Goal: Task Accomplishment & Management: Manage account settings

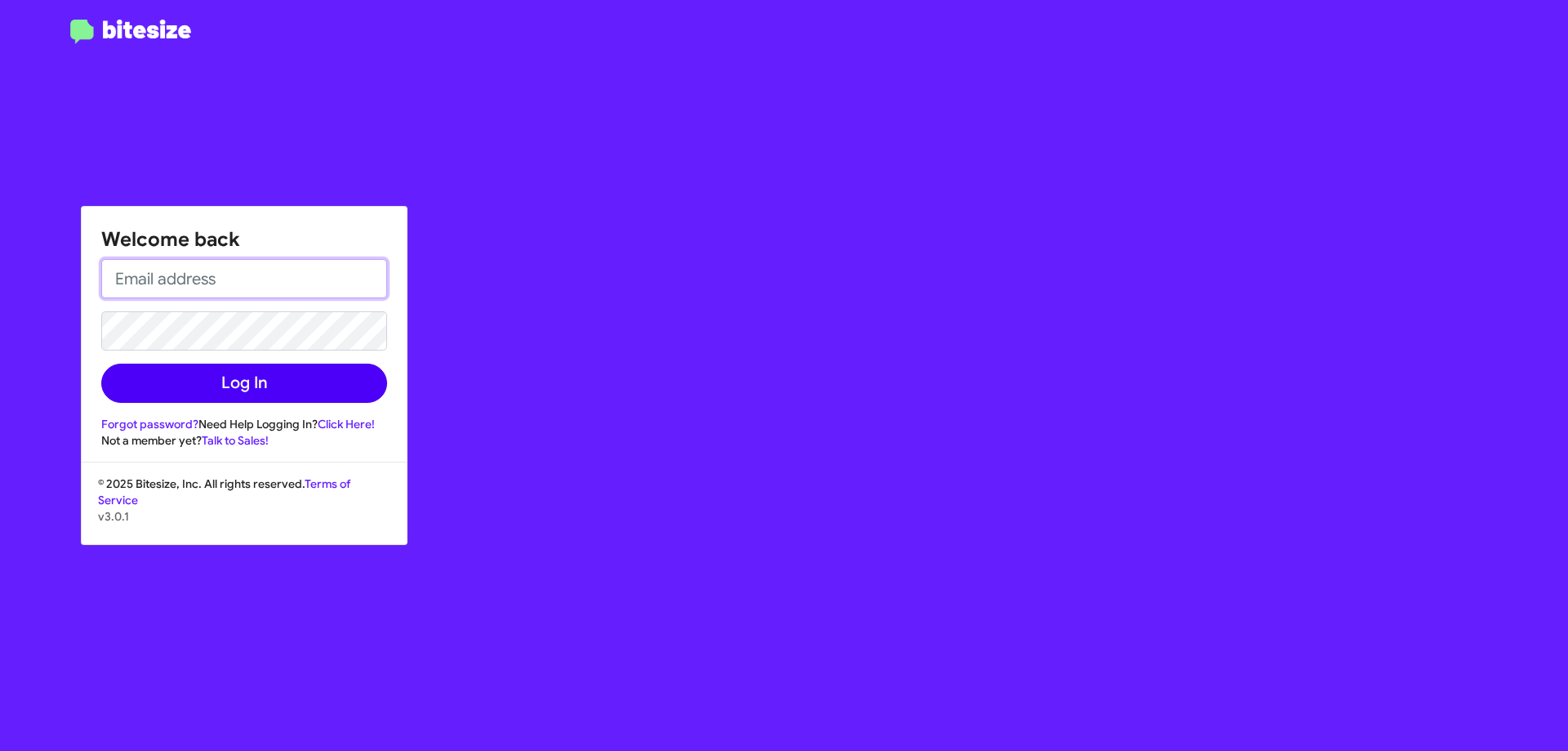
type input "[EMAIL_ADDRESS][DOMAIN_NAME]"
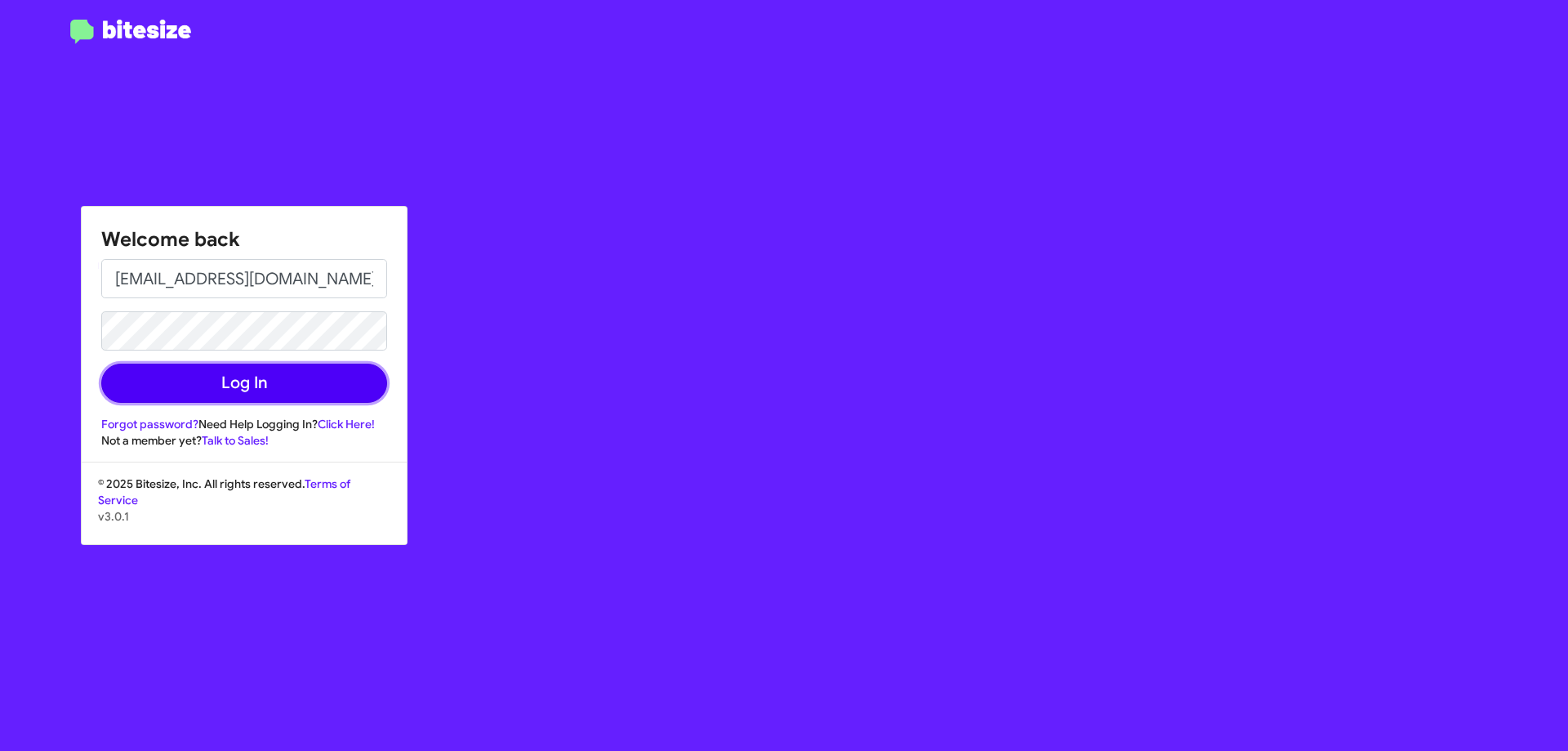
click at [264, 401] on button "Log In" at bounding box center [245, 383] width 286 height 39
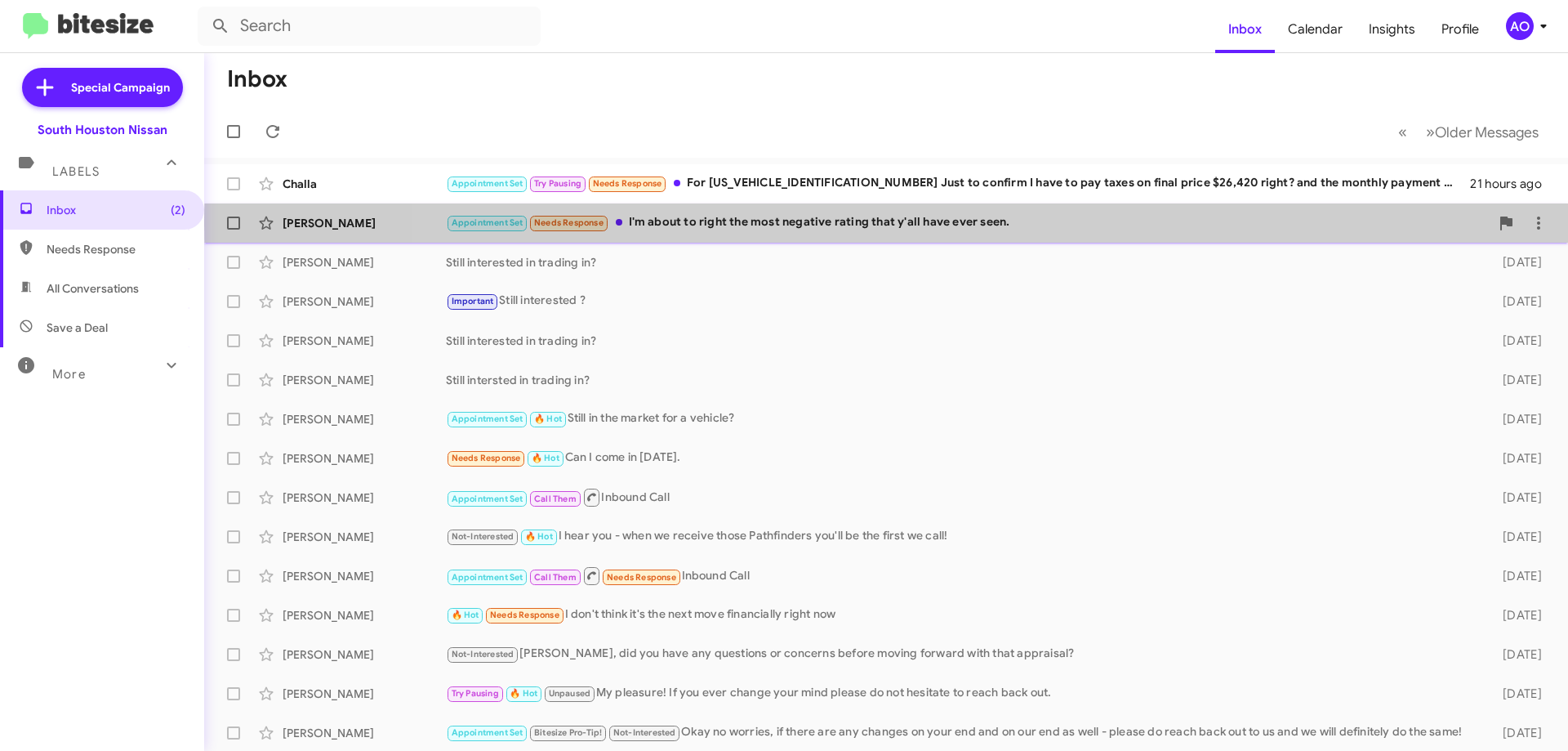
click at [1047, 225] on div "Appointment Set Needs Response I'm about to right the most negative rating that…" at bounding box center [968, 222] width 1044 height 19
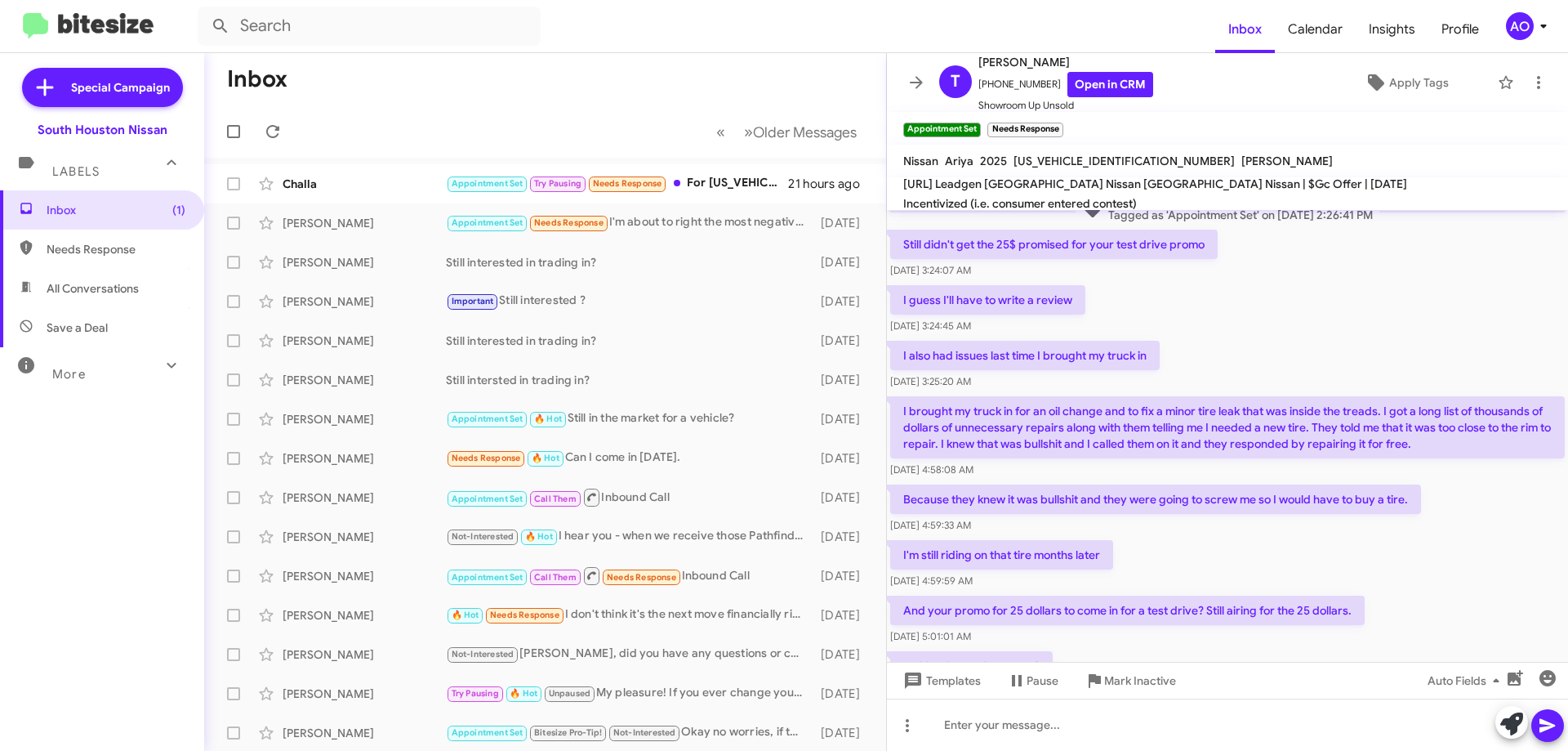
scroll to position [427, 0]
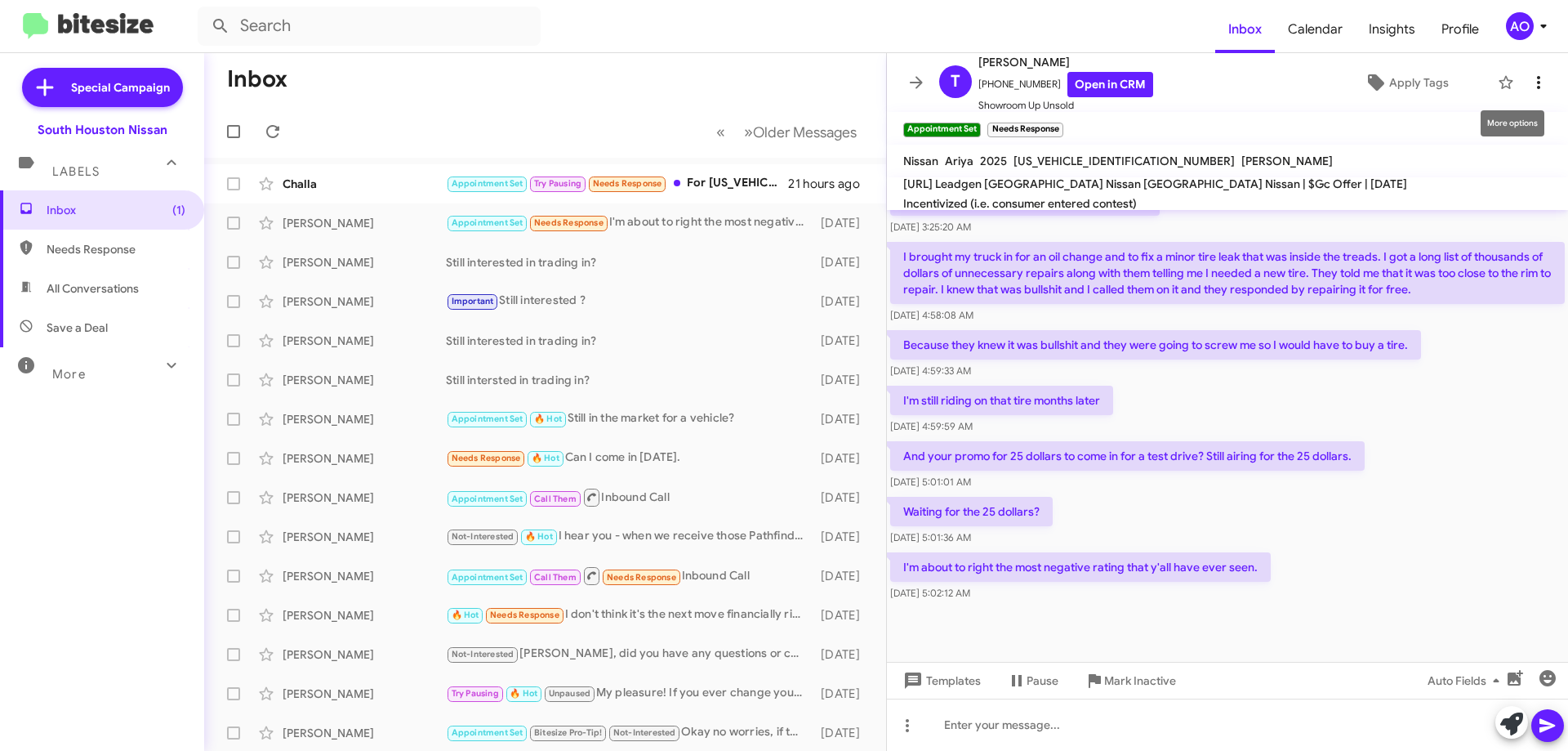
click at [1539, 83] on span at bounding box center [1539, 83] width 33 height 20
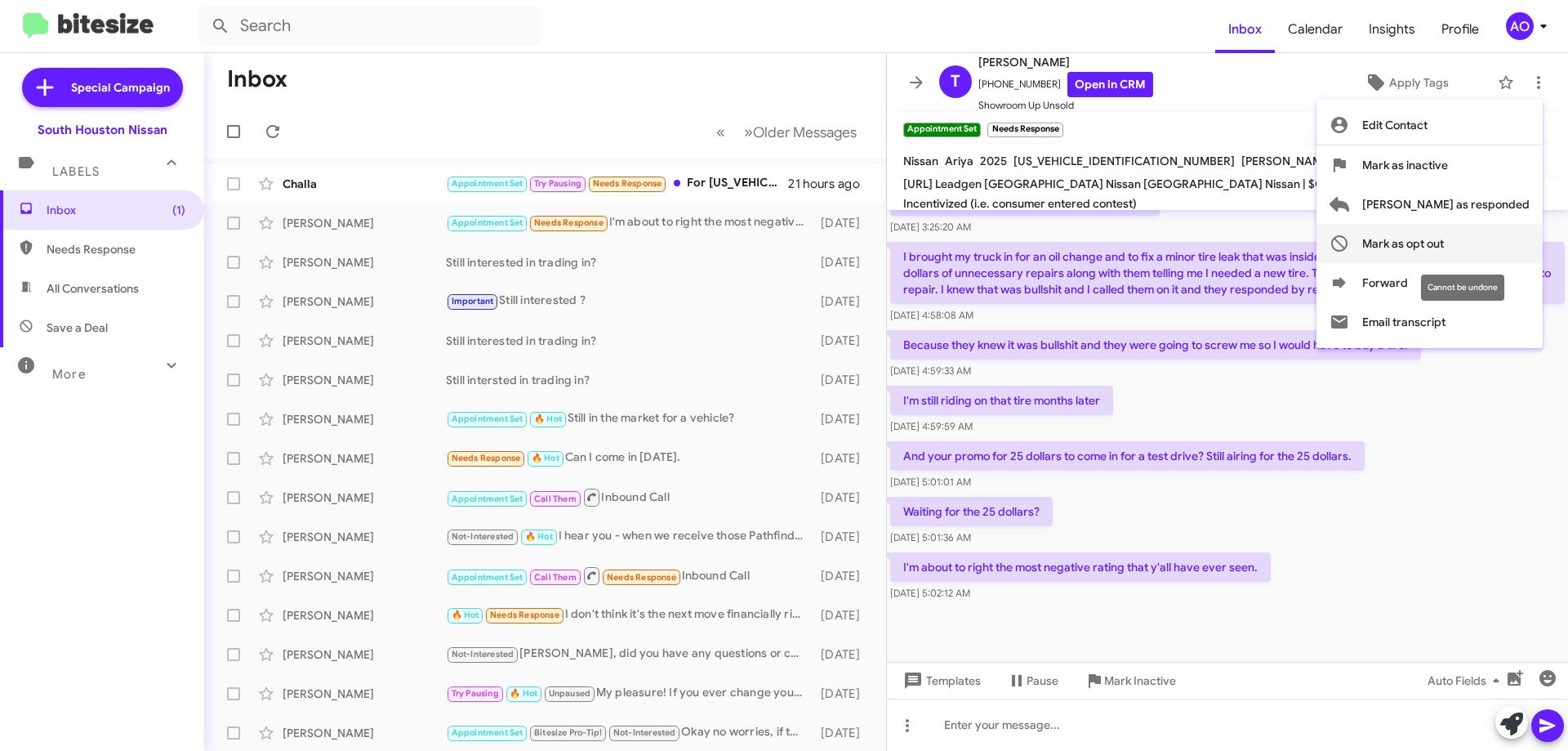
click at [1444, 236] on span "Mark as opt out" at bounding box center [1403, 243] width 82 height 39
